Goal: Register for event/course

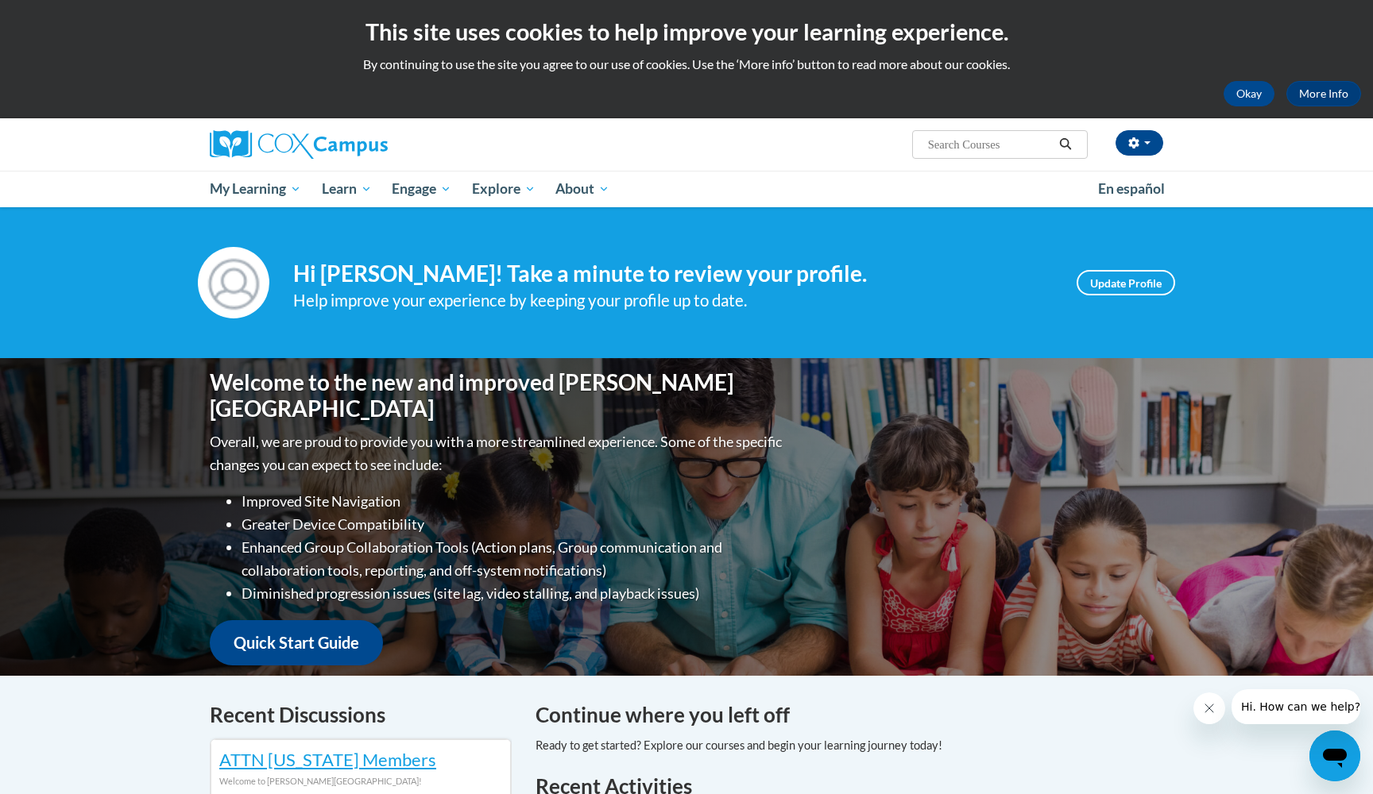
click at [979, 145] on input "Search..." at bounding box center [989, 144] width 127 height 19
type input "early lieteracy"
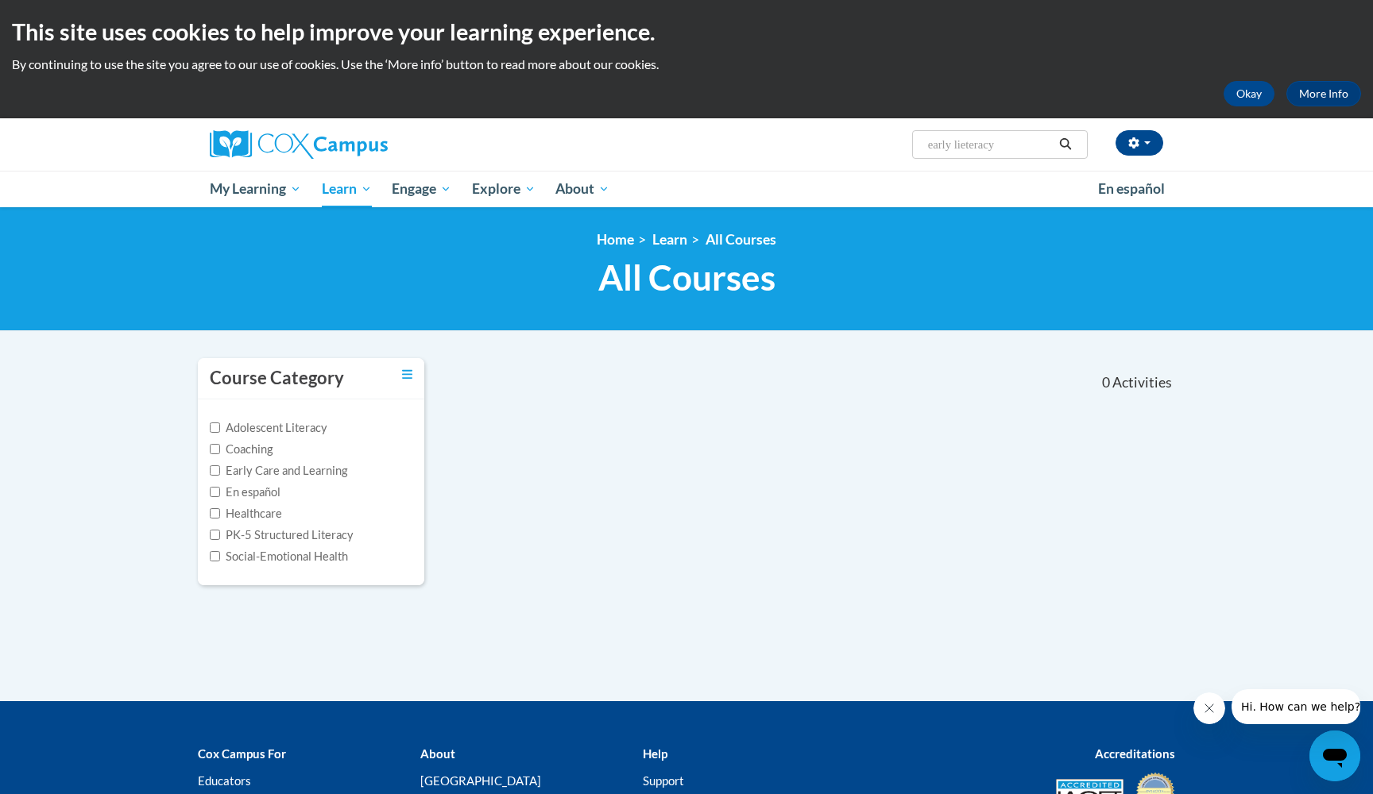
click at [987, 149] on input "early lieteracy" at bounding box center [989, 144] width 127 height 19
click at [999, 149] on input "early lieteracy" at bounding box center [989, 144] width 127 height 19
type input "early literacy"
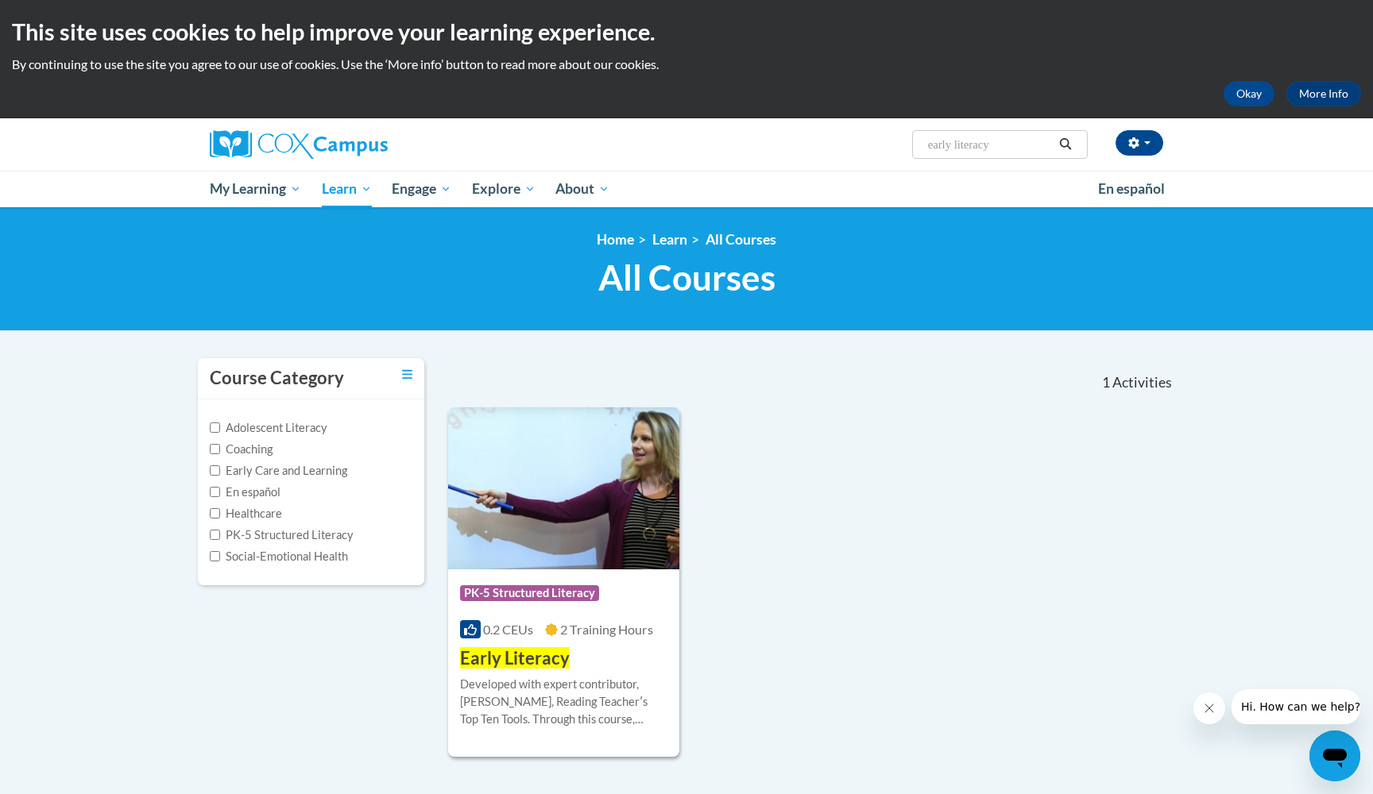
click at [500, 628] on span "0.2 CEUs" at bounding box center [508, 629] width 50 height 15
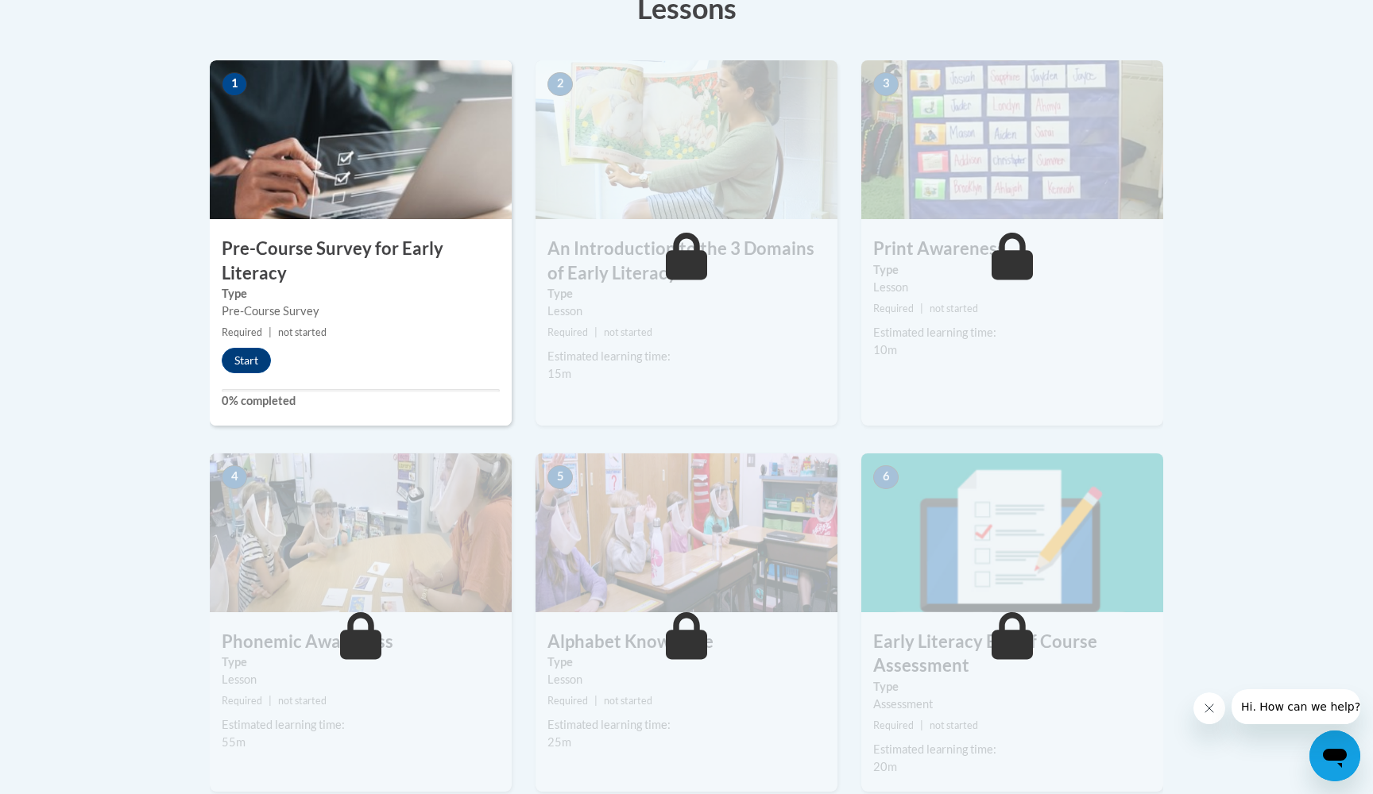
scroll to position [499, 0]
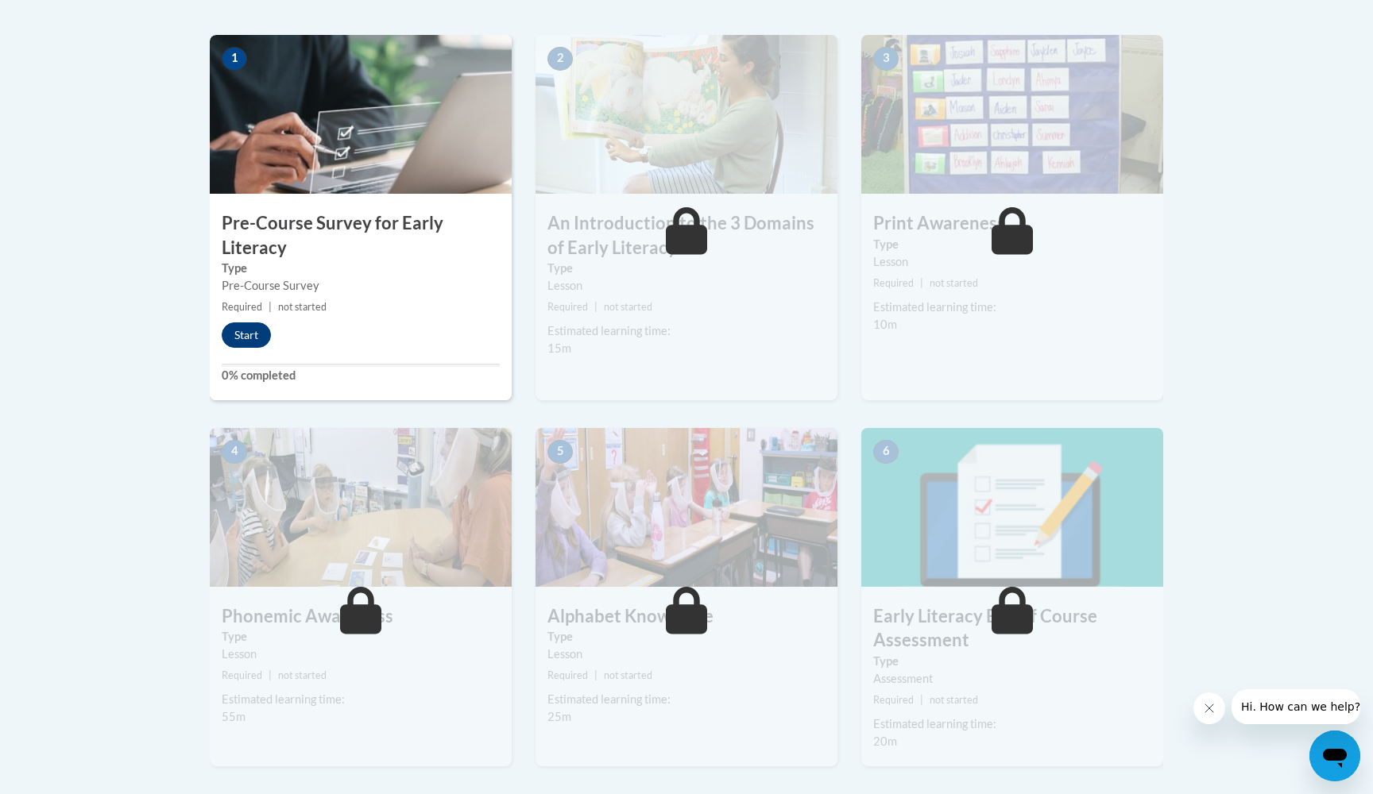
click at [237, 336] on button "Start" at bounding box center [246, 334] width 49 height 25
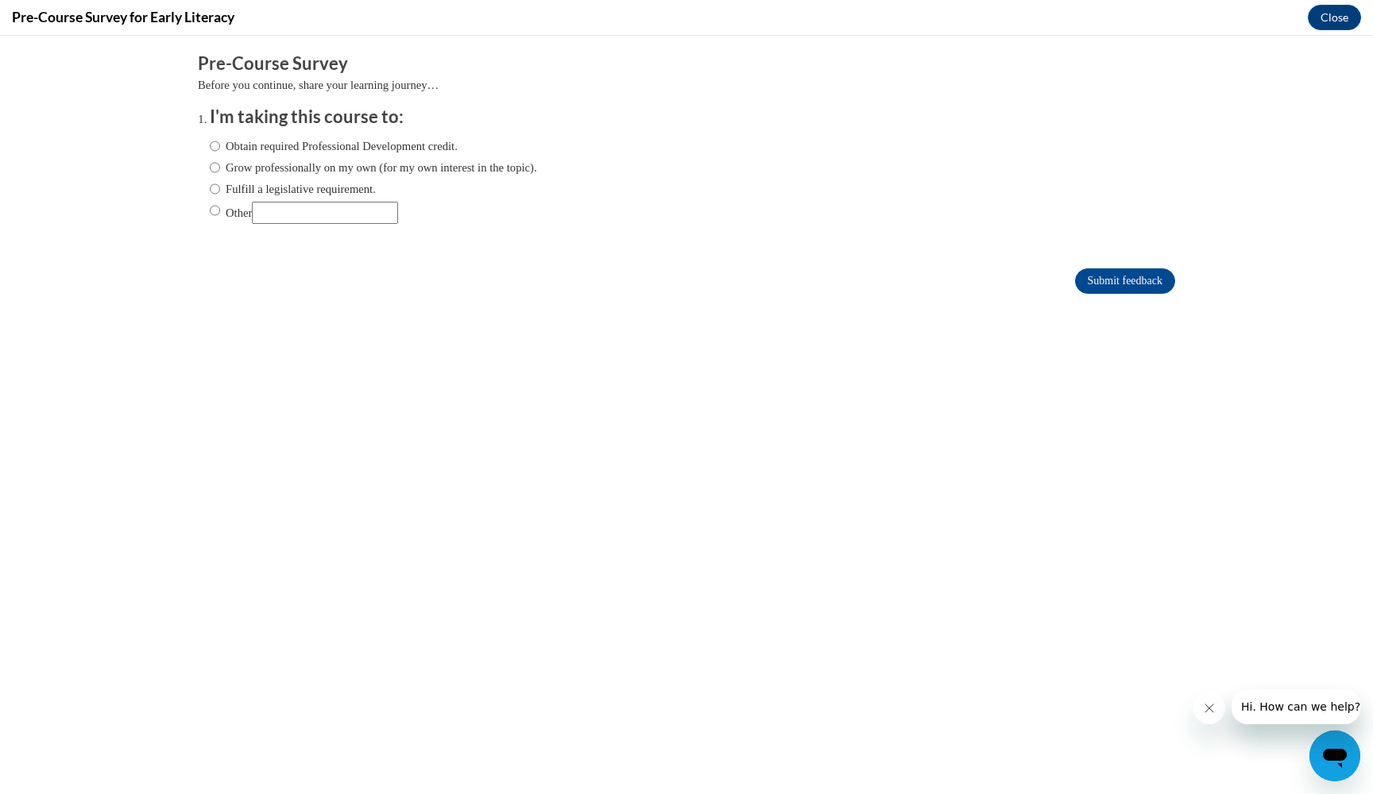
scroll to position [0, 0]
click at [212, 169] on input "Grow professionally on my own (for my own interest in the topic)." at bounding box center [215, 167] width 10 height 17
radio input "true"
click at [1147, 268] on input "Submit feedback" at bounding box center [1125, 280] width 100 height 25
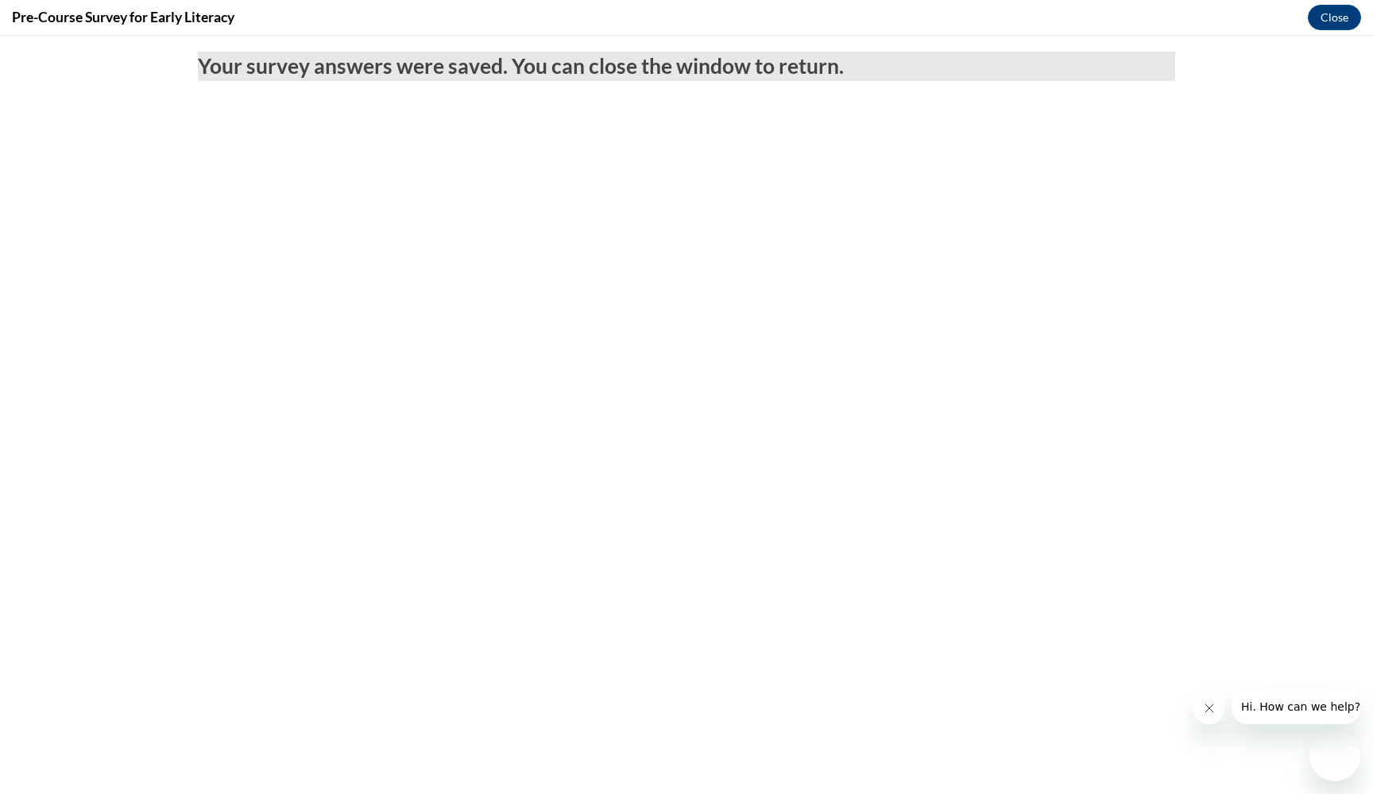
click at [1141, 276] on body "Your survey answers were saved. You can close the window to return." at bounding box center [686, 415] width 1373 height 759
click at [1213, 710] on icon "Close message from company" at bounding box center [1209, 708] width 13 height 13
click at [1326, 21] on button "Close" at bounding box center [1333, 17] width 53 height 25
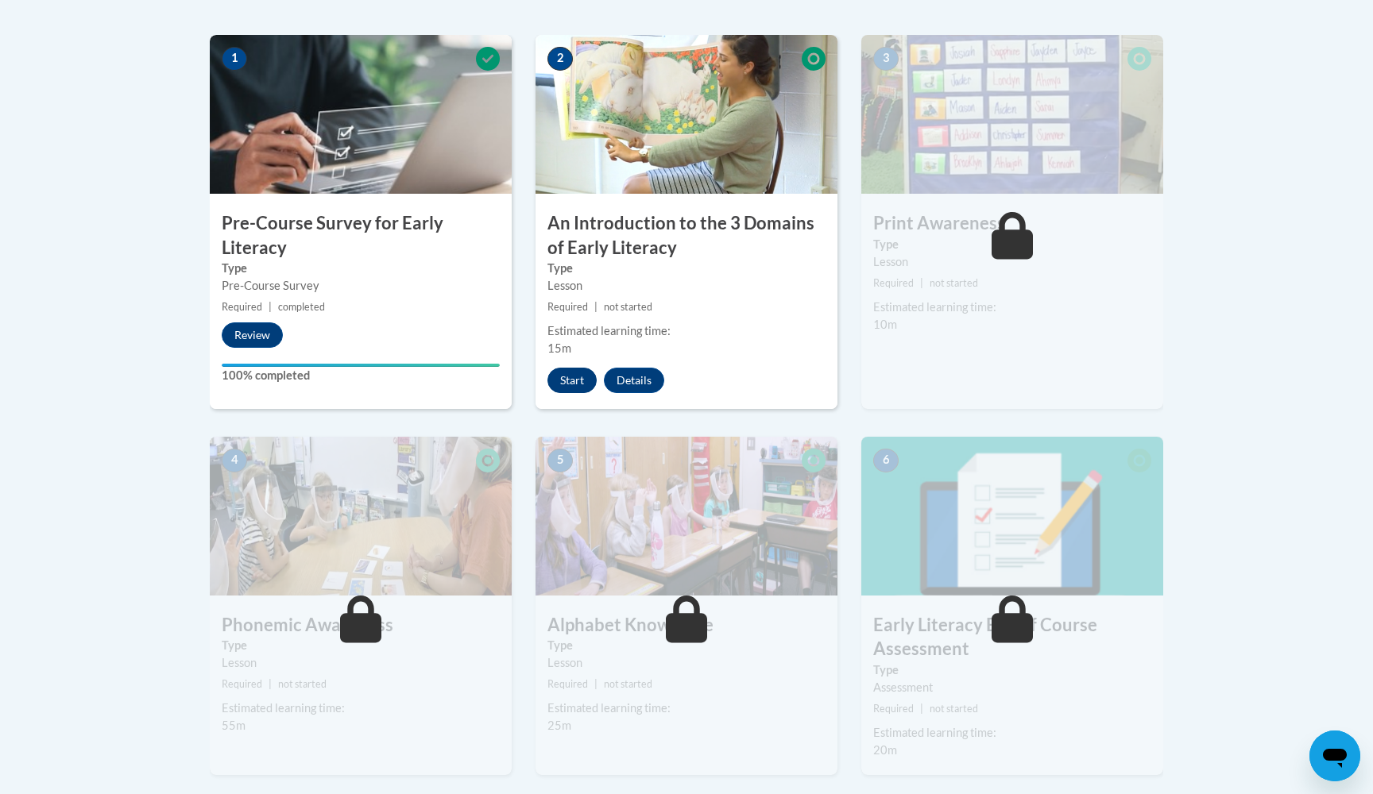
click at [570, 376] on button "Start" at bounding box center [571, 380] width 49 height 25
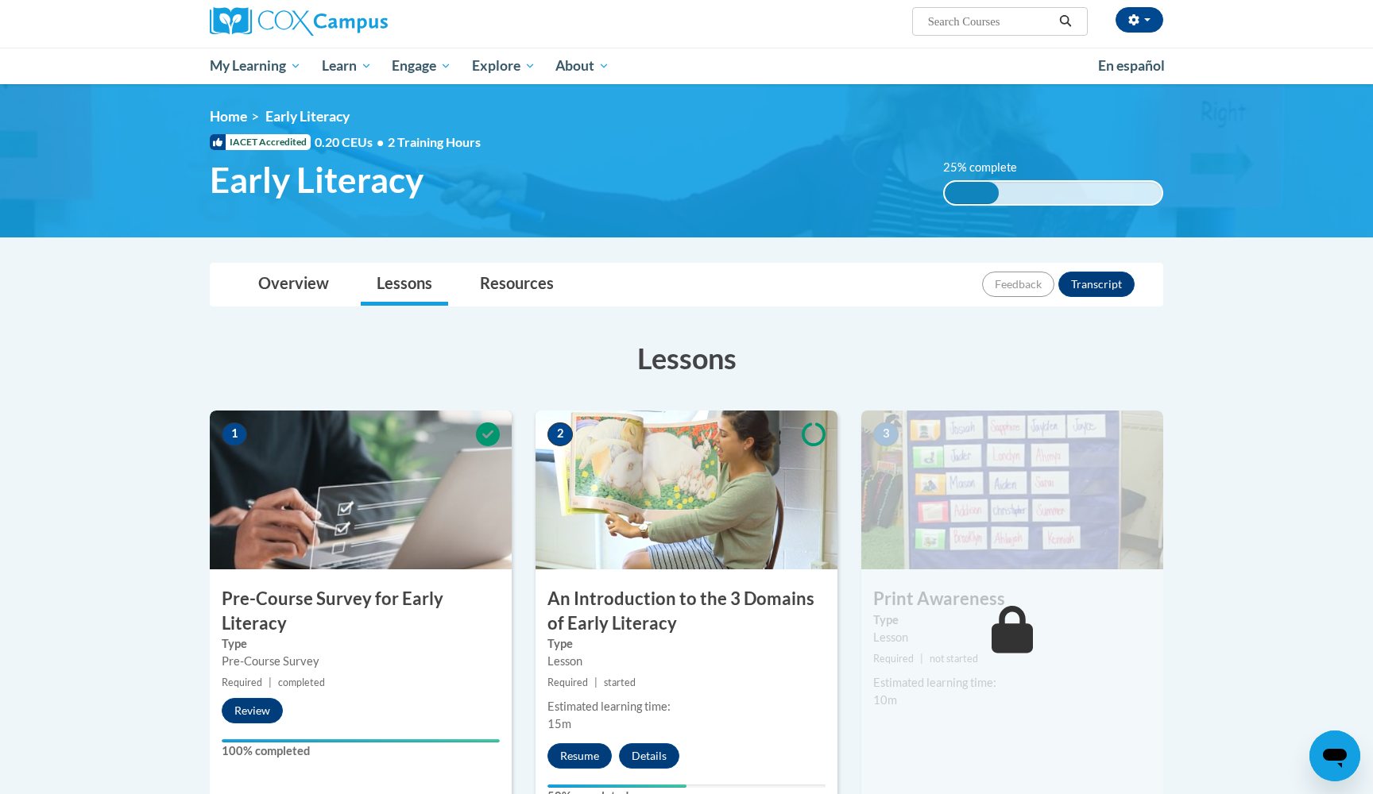
scroll to position [267, 0]
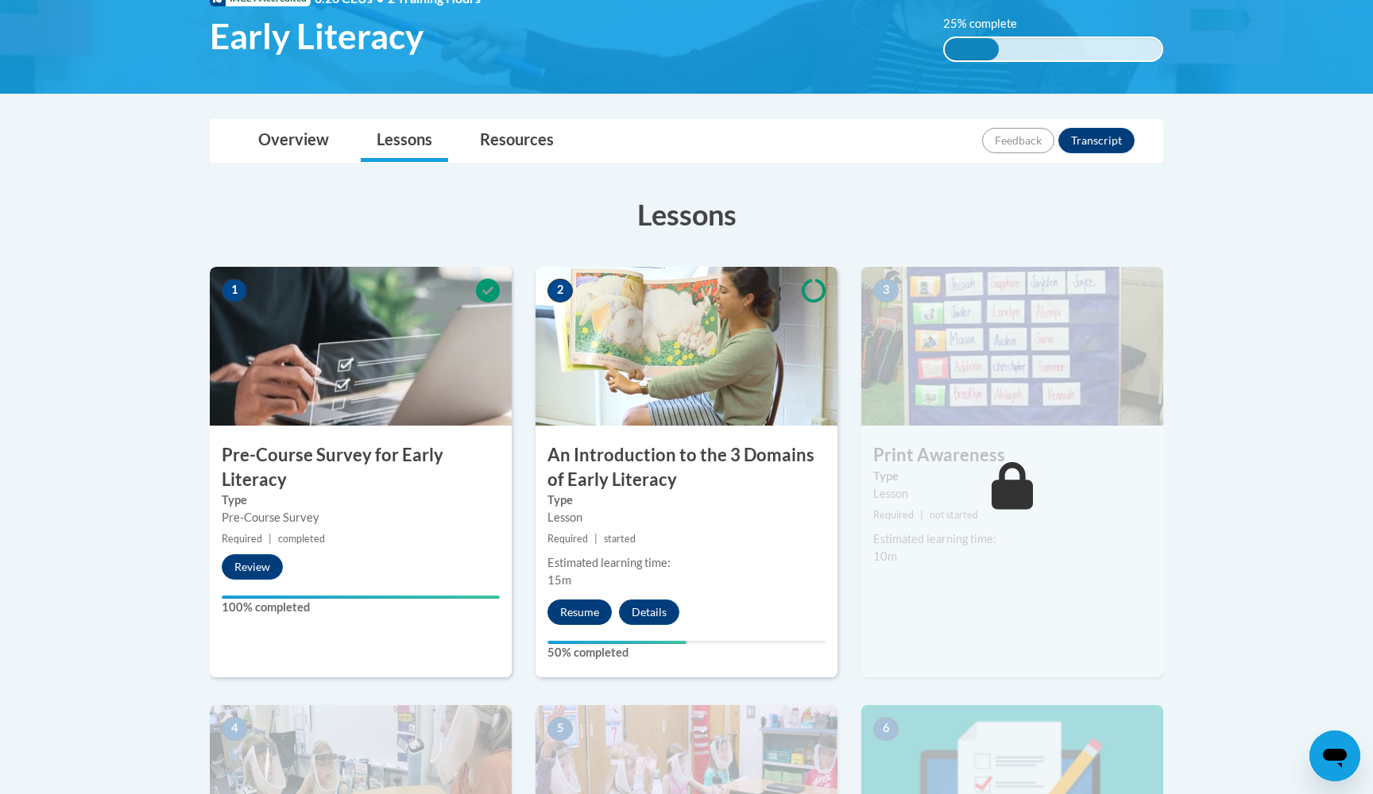
click at [578, 610] on button "Resume" at bounding box center [579, 612] width 64 height 25
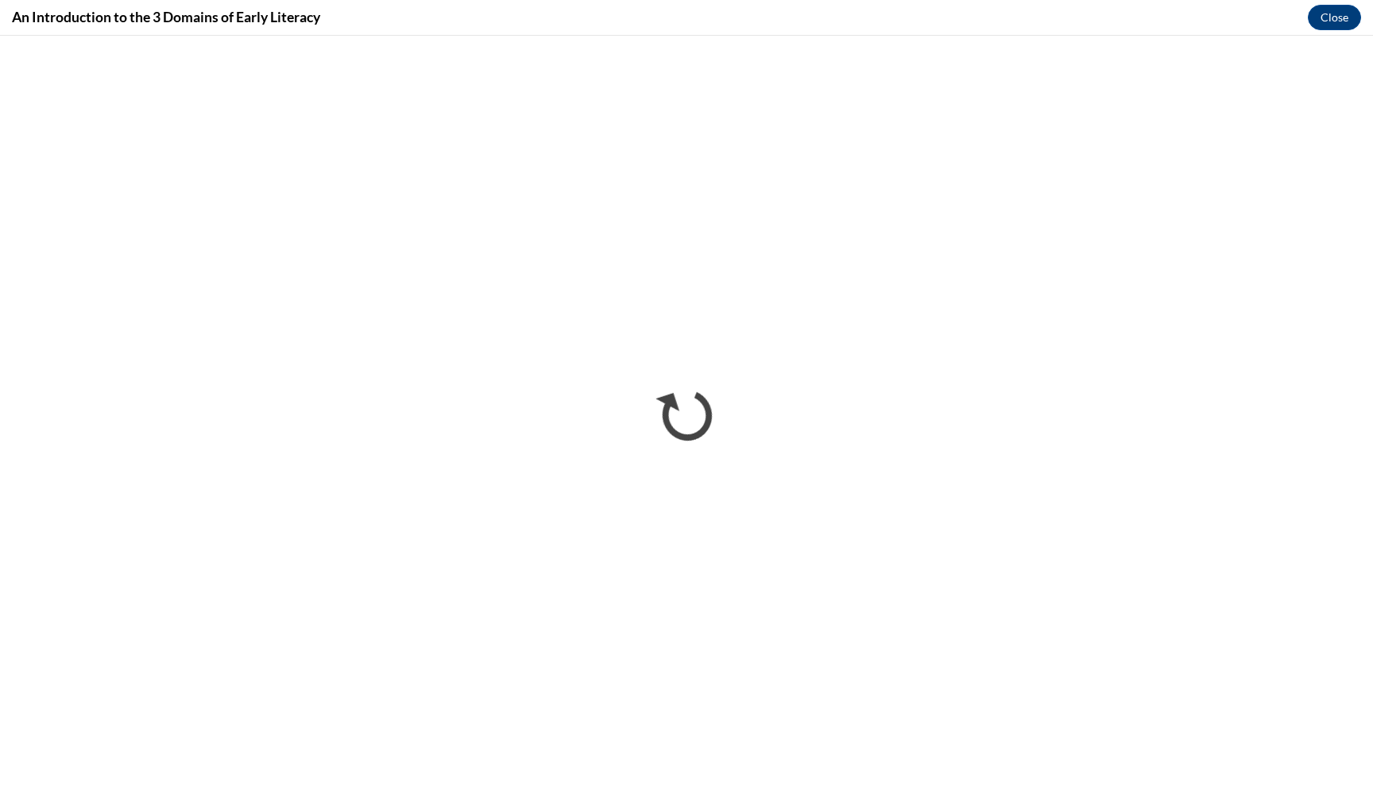
scroll to position [0, 0]
